Goal: Task Accomplishment & Management: Complete application form

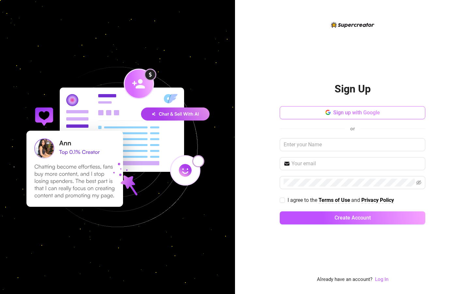
click at [376, 117] on button "Sign up with Google" at bounding box center [353, 112] width 146 height 13
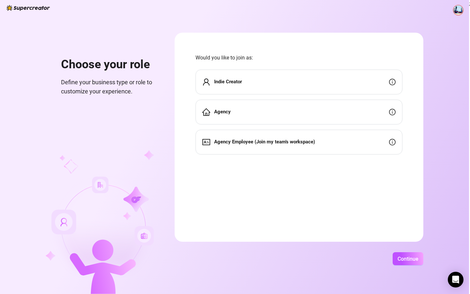
click at [216, 85] on span "Indie Creator" at bounding box center [228, 82] width 28 height 8
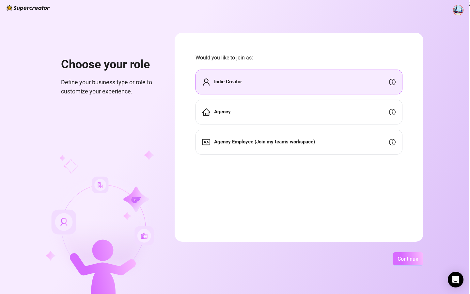
click at [409, 265] on button "Continue" at bounding box center [408, 258] width 31 height 13
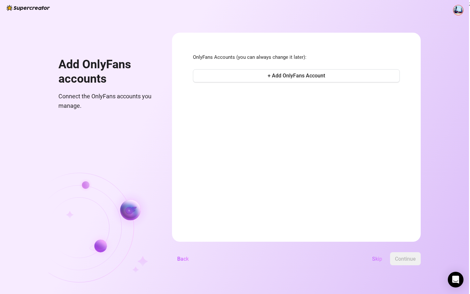
click at [371, 256] on button "Skip" at bounding box center [377, 258] width 21 height 13
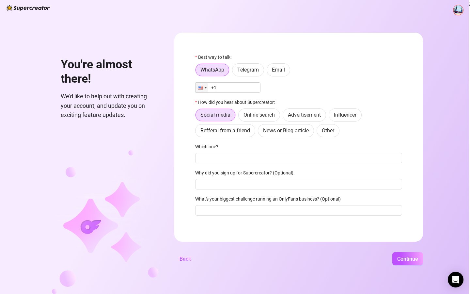
click at [237, 88] on input "+1" at bounding box center [227, 87] width 65 height 10
click at [205, 87] on div at bounding box center [202, 88] width 12 height 10
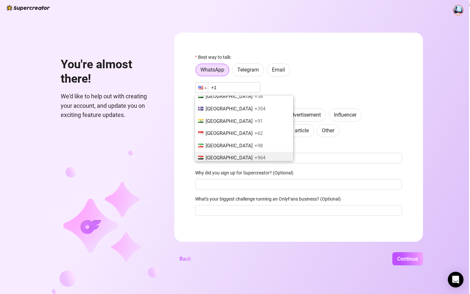
scroll to position [1053, 0]
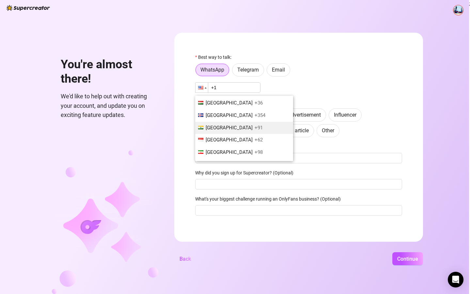
click at [225, 122] on li "India +91" at bounding box center [244, 128] width 98 height 12
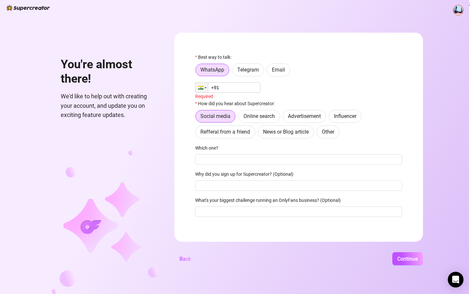
click at [229, 93] on input "+91" at bounding box center [227, 87] width 65 height 10
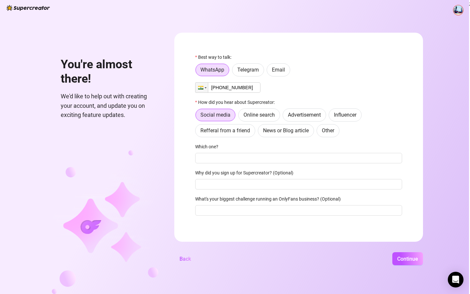
type input "+91 88005-95583"
click at [270, 92] on div "Phone +91 88005-95583" at bounding box center [298, 87] width 207 height 10
click at [273, 113] on span "Online search" at bounding box center [259, 115] width 31 height 6
click at [240, 117] on input "Online search" at bounding box center [240, 117] width 0 height 0
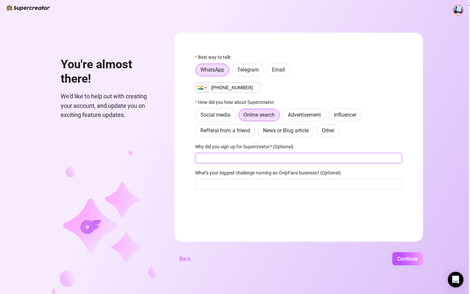
click at [257, 160] on input "Why did you sign up for Supercreator? (Optional)" at bounding box center [298, 158] width 207 height 10
click at [310, 84] on div "Phone +91 88005-95583" at bounding box center [298, 87] width 207 height 10
click at [408, 251] on div "You're almost there! We'd like to help out with creating your account, and upda…" at bounding box center [234, 147] width 469 height 294
click at [408, 256] on span "Continue" at bounding box center [408, 259] width 21 height 6
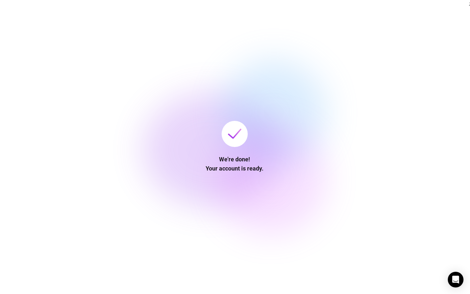
click at [398, 122] on div "We're done! Your account is ready." at bounding box center [234, 147] width 469 height 294
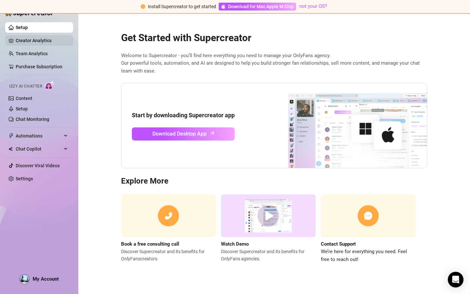
click at [42, 39] on link "Creator Analytics" at bounding box center [42, 40] width 52 height 10
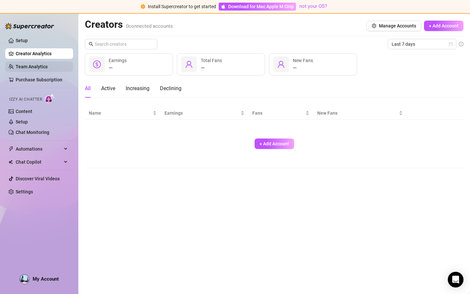
click at [27, 69] on link "Team Analytics" at bounding box center [32, 66] width 32 height 5
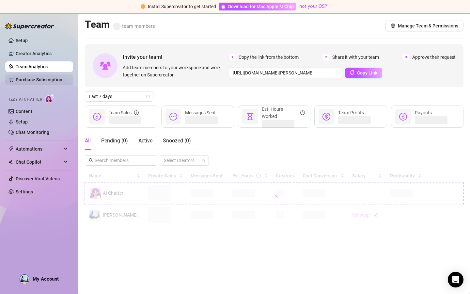
click at [27, 80] on link "Purchase Subscription" at bounding box center [39, 79] width 47 height 5
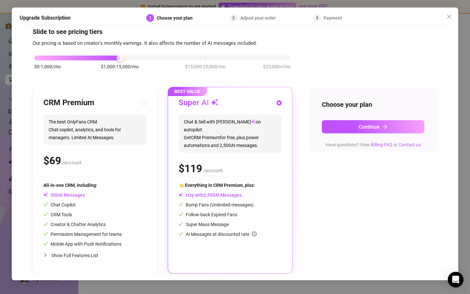
scroll to position [9, 0]
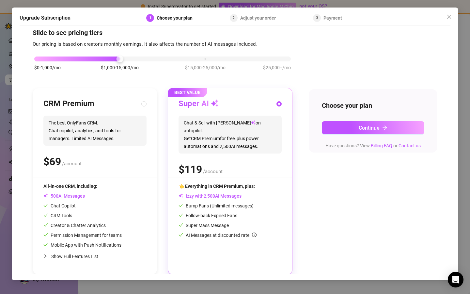
click at [122, 62] on div "$0-1,000/mo $1,000-15,000/mo $15,000-25,000/mo $25,000+/mo" at bounding box center [163, 66] width 260 height 37
drag, startPoint x: 121, startPoint y: 60, endPoint x: 133, endPoint y: 69, distance: 14.9
click at [133, 59] on div "$0-1,000/mo $1,000-15,000/mo $15,000-25,000/mo $25,000+/mo" at bounding box center [162, 57] width 257 height 4
click at [193, 57] on div "$0-1,000/mo $1,000-15,000/mo $15,000-25,000/mo $25,000+/mo" at bounding box center [162, 57] width 257 height 4
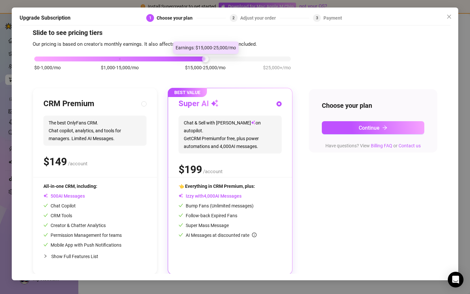
click at [221, 57] on div at bounding box center [162, 59] width 257 height 5
click at [113, 55] on div "$0-1,000/mo $1,000-15,000/mo $15,000-25,000/mo $25,000+/mo" at bounding box center [162, 57] width 257 height 4
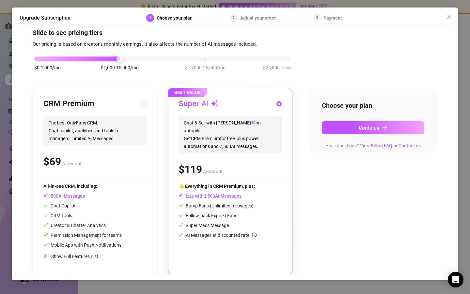
click at [122, 80] on div "$0-1,000/mo $1,000-15,000/mo $15,000-25,000/mo $25,000+/mo" at bounding box center [163, 66] width 260 height 37
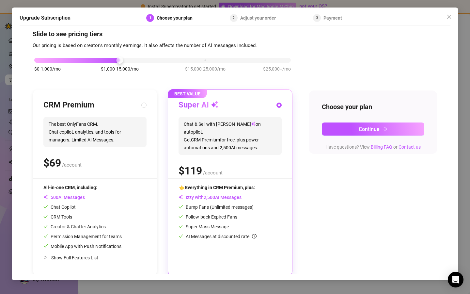
scroll to position [10, 0]
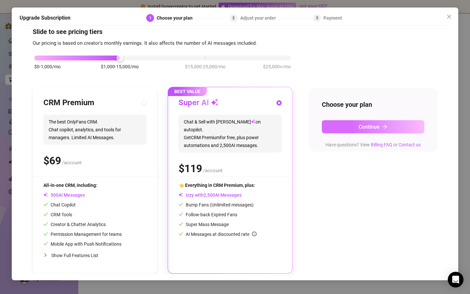
click at [327, 126] on button "Continue" at bounding box center [373, 126] width 103 height 13
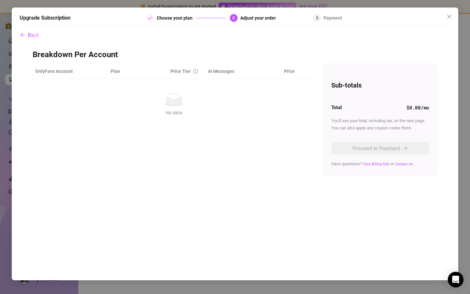
scroll to position [0, 0]
click at [461, 22] on div "Upgrade Subscription Choose your plan 2 Adjust your order 3 Payment Back Breakd…" at bounding box center [235, 147] width 470 height 294
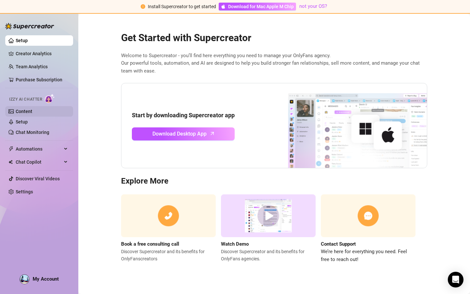
click at [32, 113] on link "Content" at bounding box center [24, 111] width 17 height 5
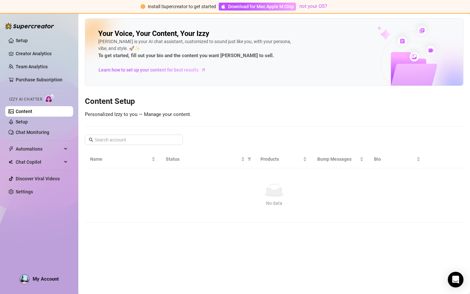
click at [32, 114] on link "Content" at bounding box center [24, 111] width 17 height 5
click at [49, 130] on link "Chat Monitoring" at bounding box center [33, 132] width 34 height 5
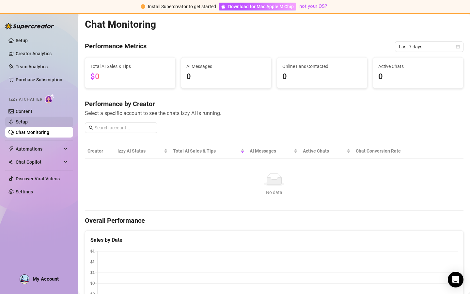
click at [28, 123] on link "Setup" at bounding box center [22, 121] width 12 height 5
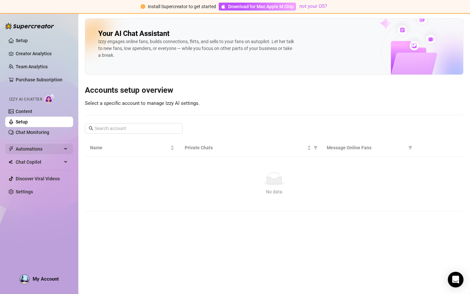
click at [20, 150] on span "Automations" at bounding box center [39, 149] width 46 height 10
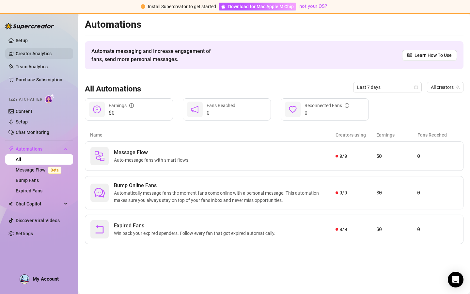
click at [18, 56] on link "Creator Analytics" at bounding box center [42, 53] width 52 height 10
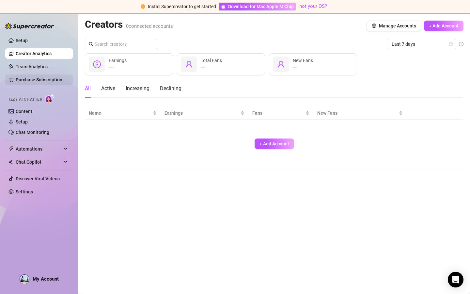
click at [21, 80] on link "Purchase Subscription" at bounding box center [39, 79] width 47 height 5
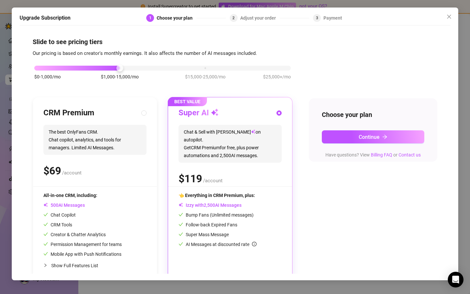
click at [0, 140] on div "Upgrade Subscription 1 Choose your plan 2 Adjust your order 3 Payment Slide to …" at bounding box center [235, 147] width 470 height 294
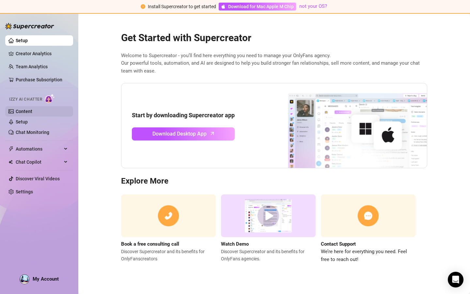
click at [18, 112] on link "Content" at bounding box center [24, 111] width 17 height 5
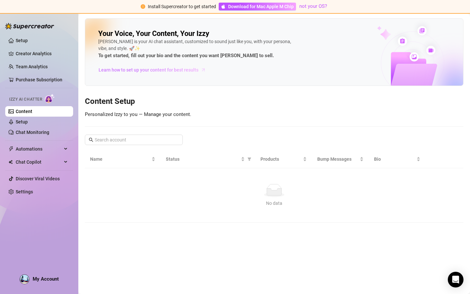
click at [115, 71] on span "Learn how to set up your content for best results" at bounding box center [149, 69] width 100 height 7
click at [28, 124] on link "Setup" at bounding box center [22, 121] width 12 height 5
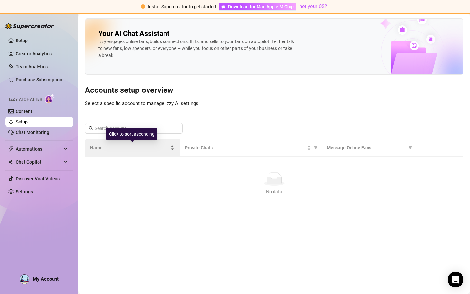
click at [142, 144] on div "Name" at bounding box center [132, 147] width 84 height 7
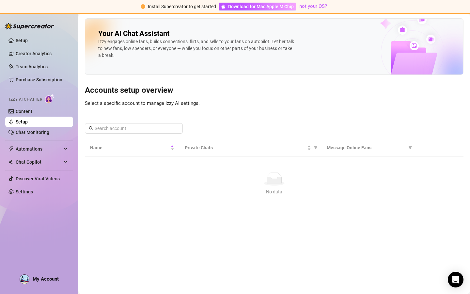
click at [116, 57] on div "Izzy engages online fans, builds connections, flirts, and sells to your fans on…" at bounding box center [196, 48] width 196 height 21
click at [327, 145] on span "Message Online Fans" at bounding box center [366, 147] width 79 height 7
click at [337, 148] on span "Message Online Fans" at bounding box center [366, 147] width 79 height 7
click at [253, 193] on div "No data" at bounding box center [274, 191] width 363 height 7
click at [49, 135] on link "Chat Monitoring" at bounding box center [33, 132] width 34 height 5
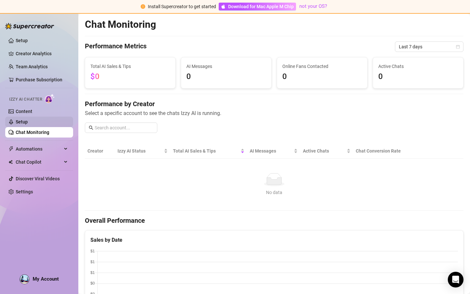
click at [28, 124] on link "Setup" at bounding box center [22, 121] width 12 height 5
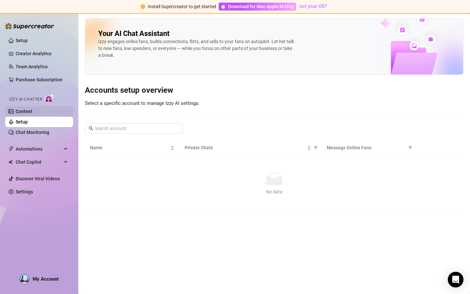
click at [32, 113] on link "Content" at bounding box center [24, 111] width 17 height 5
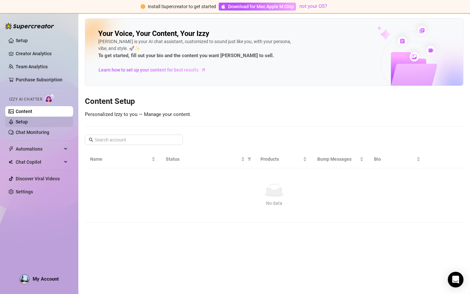
click at [28, 124] on link "Setup" at bounding box center [22, 121] width 12 height 5
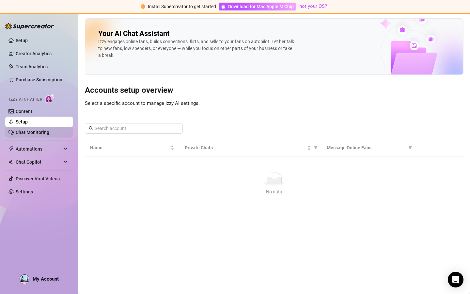
click at [46, 132] on link "Chat Monitoring" at bounding box center [33, 132] width 34 height 5
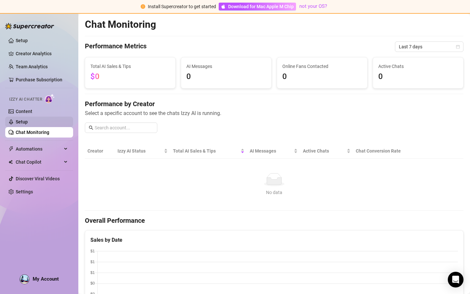
click at [28, 123] on link "Setup" at bounding box center [22, 121] width 12 height 5
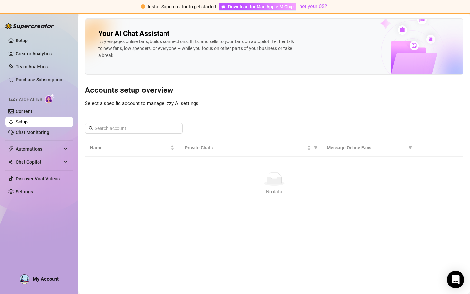
click at [459, 275] on div "Open Intercom Messenger" at bounding box center [456, 279] width 17 height 17
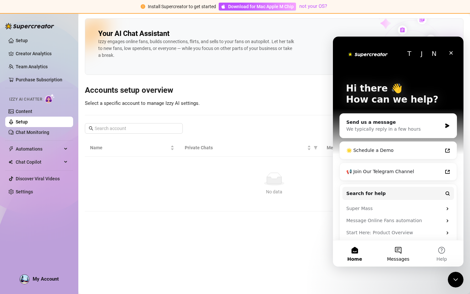
click at [399, 248] on button "Messages" at bounding box center [398, 253] width 43 height 26
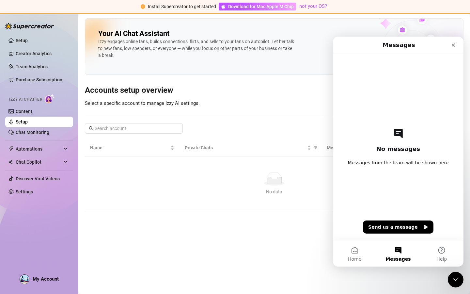
click at [197, 118] on div "Your AI Chat Assistant Izzy engages online fans, builds connections, flirts, an…" at bounding box center [274, 114] width 379 height 193
click at [188, 138] on div "Your AI Chat Assistant Izzy engages online fans, builds connections, flirts, an…" at bounding box center [274, 114] width 379 height 193
click at [20, 114] on link "Content" at bounding box center [24, 111] width 17 height 5
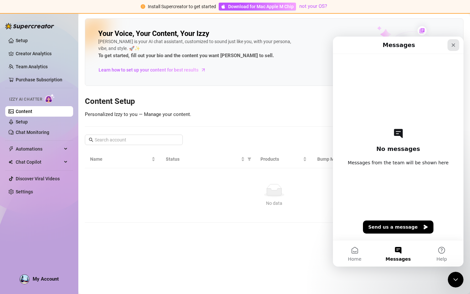
click at [453, 49] on div "Close" at bounding box center [454, 45] width 12 height 12
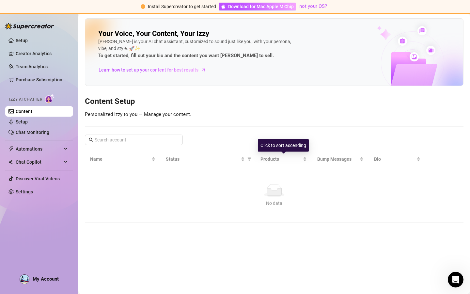
click at [292, 133] on div "Your Voice, Your Content, Your Izzy Izzy is your AI chat assistant, customized …" at bounding box center [274, 120] width 379 height 205
click at [28, 135] on link "Chat Monitoring" at bounding box center [33, 132] width 34 height 5
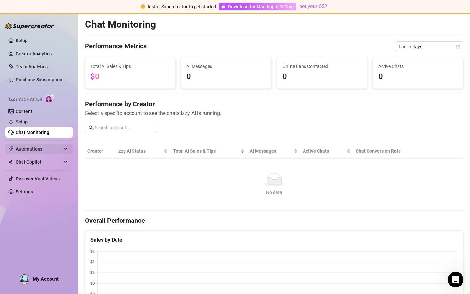
click at [66, 151] on div "Automations" at bounding box center [39, 149] width 68 height 10
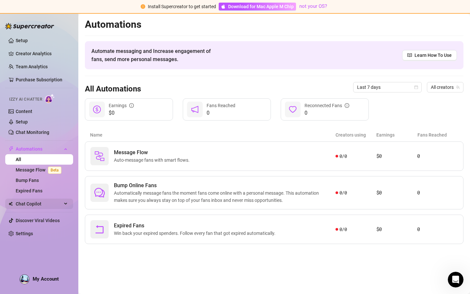
click at [54, 202] on span "Chat Copilot" at bounding box center [39, 204] width 46 height 10
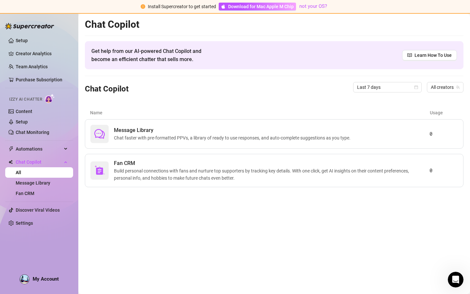
click at [45, 199] on ul "Setup Creator Analytics Team Analytics Purchase Subscription Izzy AI Chatter Co…" at bounding box center [39, 132] width 68 height 198
click at [34, 195] on link "Fan CRM" at bounding box center [25, 193] width 19 height 5
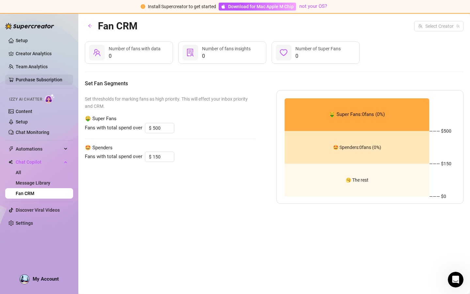
click at [62, 78] on link "Purchase Subscription" at bounding box center [39, 79] width 47 height 5
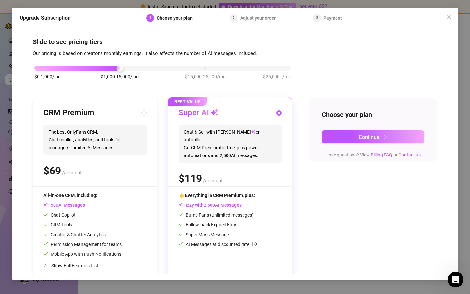
click at [0, 59] on div "Upgrade Subscription 1 Choose your plan 2 Adjust your order 3 Payment Slide to …" at bounding box center [235, 147] width 470 height 294
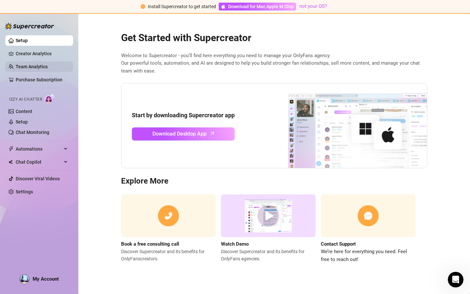
click at [36, 64] on link "Team Analytics" at bounding box center [32, 66] width 32 height 5
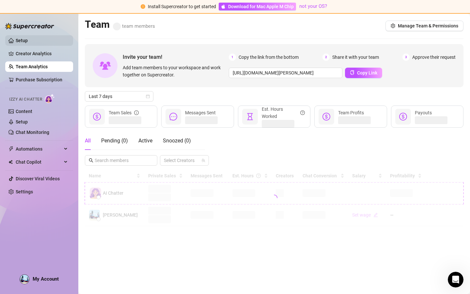
click at [28, 43] on link "Setup" at bounding box center [22, 40] width 12 height 5
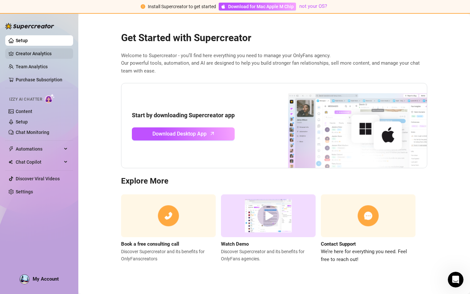
click at [32, 55] on link "Creator Analytics" at bounding box center [42, 53] width 52 height 10
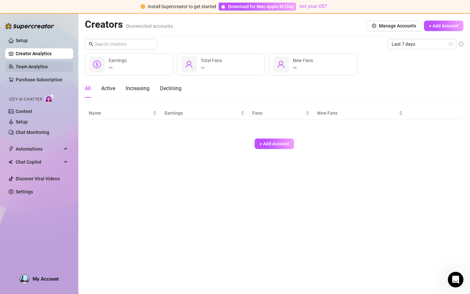
click at [44, 69] on link "Team Analytics" at bounding box center [32, 66] width 32 height 5
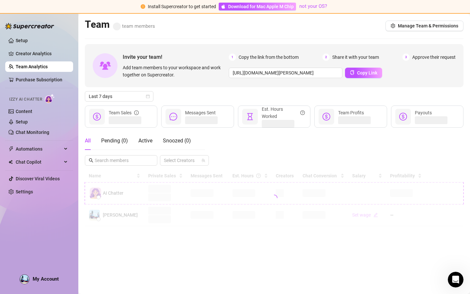
click at [47, 60] on ul "Setup Creator Analytics Team Analytics Purchase Subscription Izzy AI Chatter Co…" at bounding box center [39, 116] width 68 height 167
click at [47, 51] on link "Creator Analytics" at bounding box center [42, 53] width 52 height 10
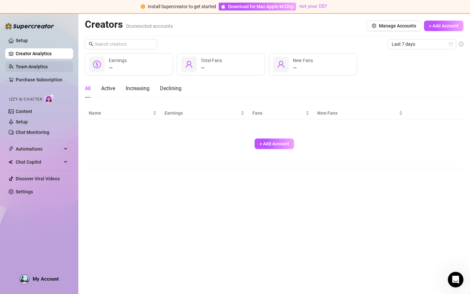
click at [44, 69] on link "Team Analytics" at bounding box center [32, 66] width 32 height 5
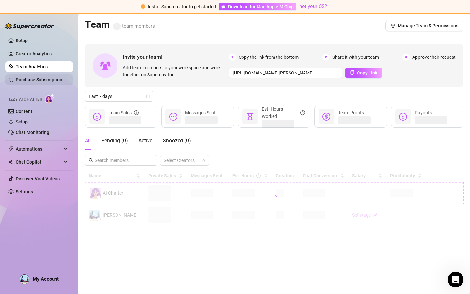
click at [42, 77] on link "Purchase Subscription" at bounding box center [39, 79] width 47 height 5
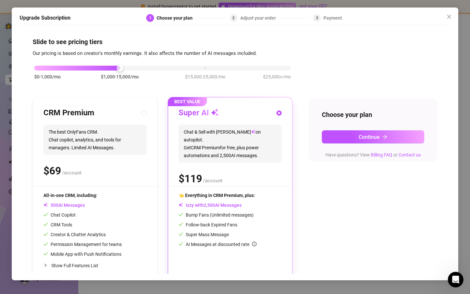
click at [0, 52] on div "Upgrade Subscription 1 Choose your plan 2 Adjust your order 3 Payment Slide to …" at bounding box center [235, 147] width 470 height 294
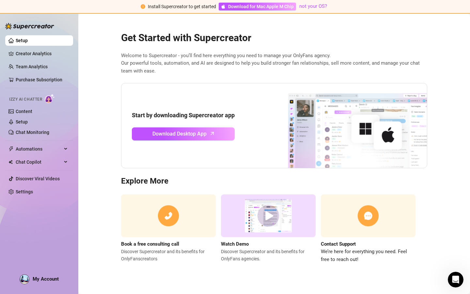
click at [28, 43] on link "Setup" at bounding box center [22, 40] width 12 height 5
drag, startPoint x: 151, startPoint y: 129, endPoint x: 168, endPoint y: 142, distance: 21.6
click at [173, 136] on span "Download Desktop App" at bounding box center [180, 134] width 54 height 8
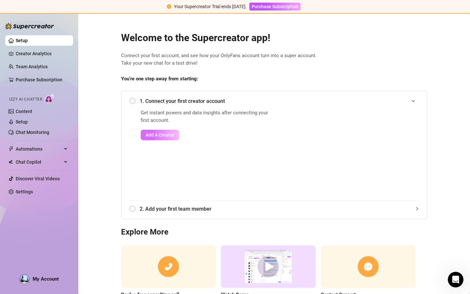
click at [165, 137] on span "Add A Creator" at bounding box center [160, 134] width 29 height 5
